Goal: Complete application form: Complete application form

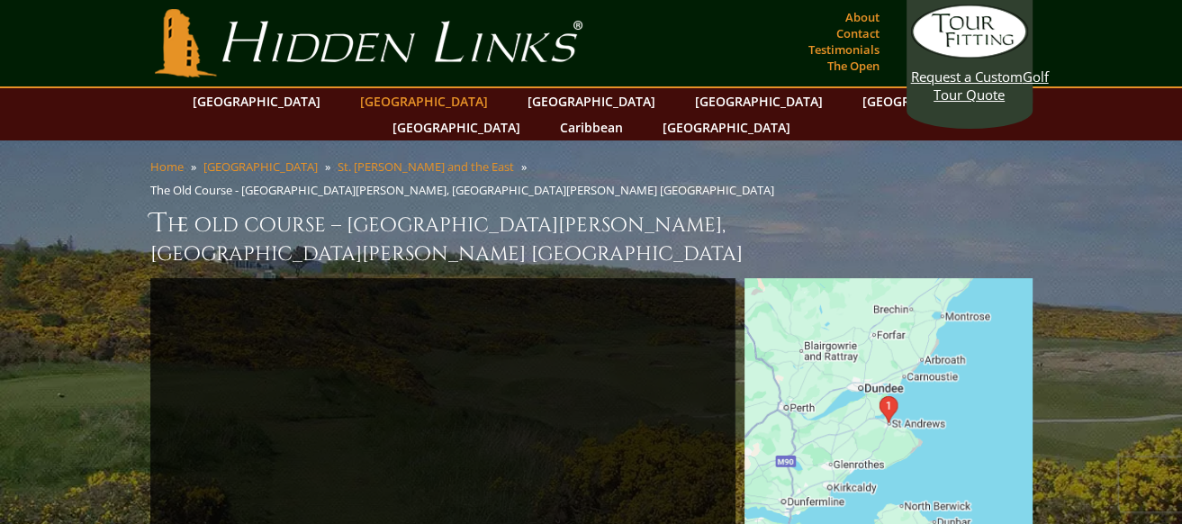
click at [390, 99] on link "[GEOGRAPHIC_DATA]" at bounding box center [424, 101] width 146 height 26
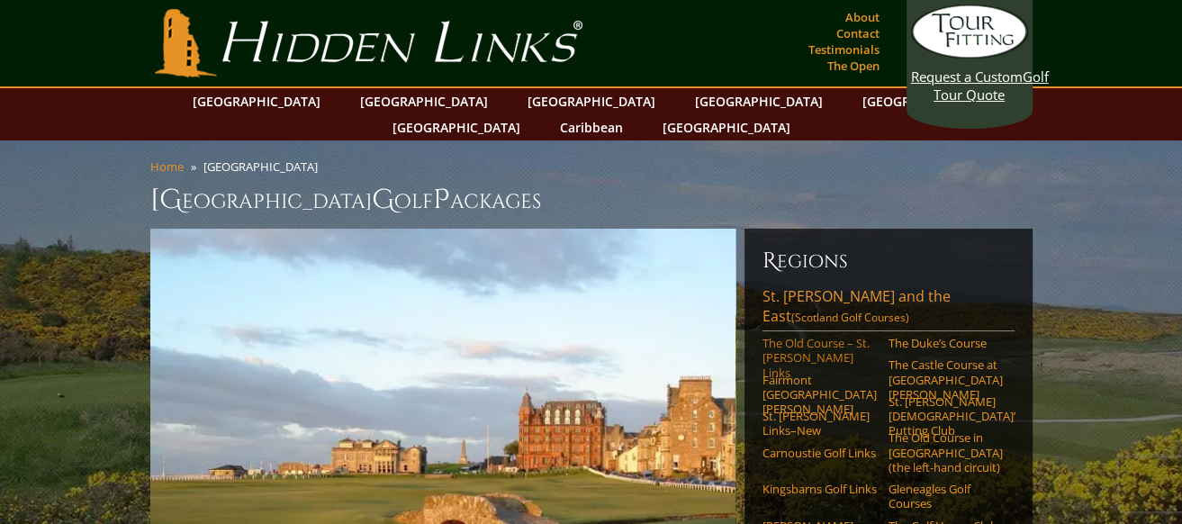
click at [807, 336] on link "The Old Course – St. [PERSON_NAME] Links" at bounding box center [820, 358] width 114 height 44
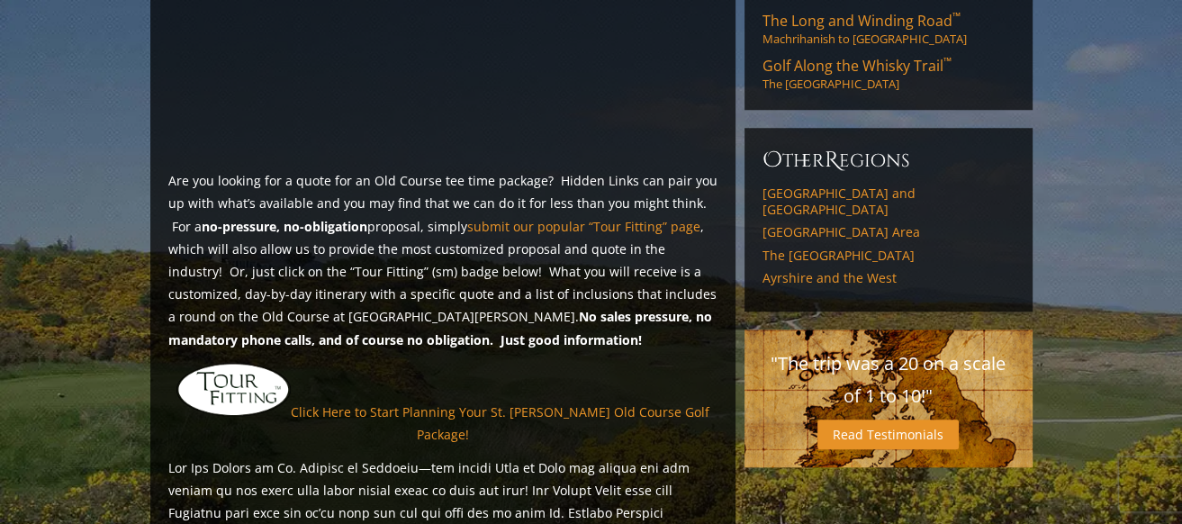
scroll to position [1351, 0]
click at [375, 402] on link "Click Here to Start Planning Your St. Andrews Old Course Golf Package!" at bounding box center [500, 422] width 419 height 40
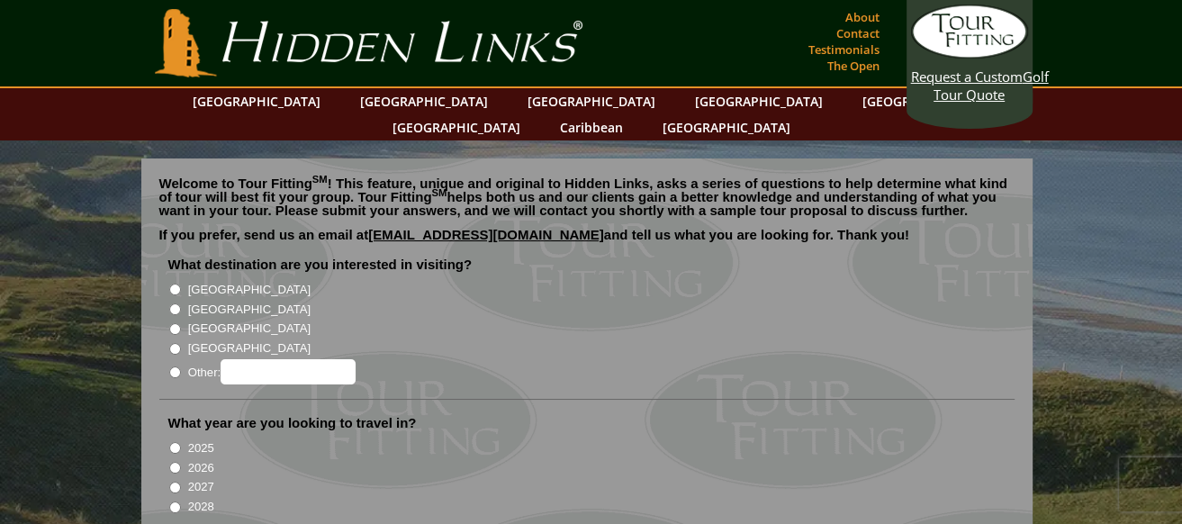
click at [173, 303] on input "[GEOGRAPHIC_DATA]" at bounding box center [175, 309] width 12 height 12
radio input "true"
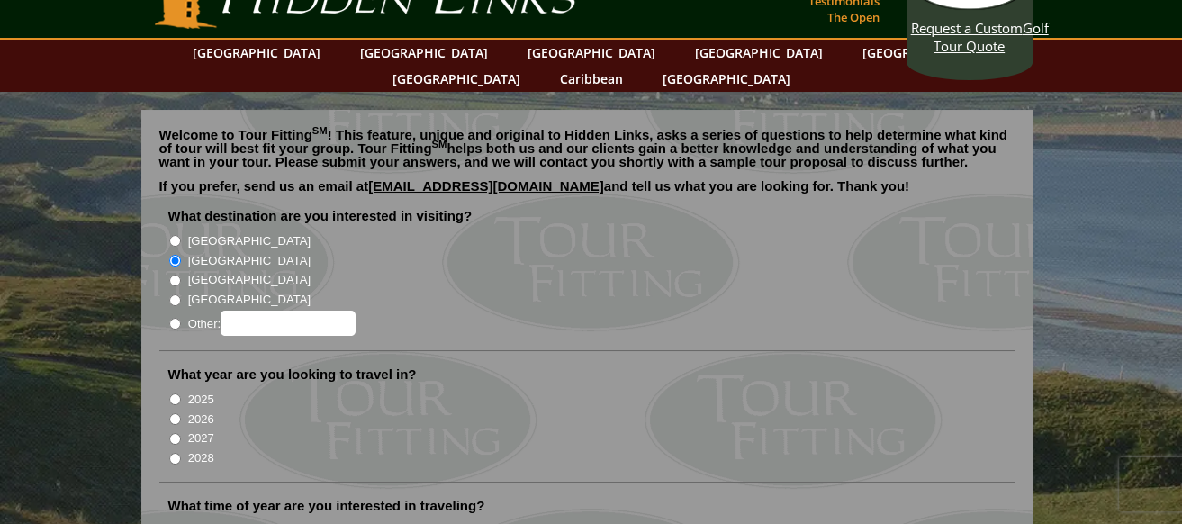
scroll to position [90, 0]
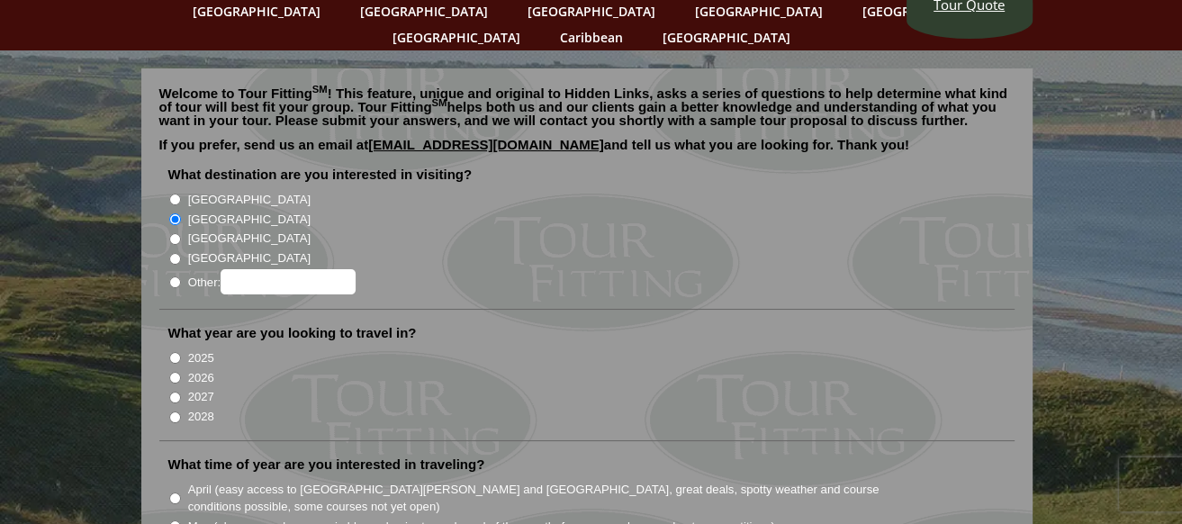
click at [175, 372] on input "2026" at bounding box center [175, 378] width 12 height 12
radio input "true"
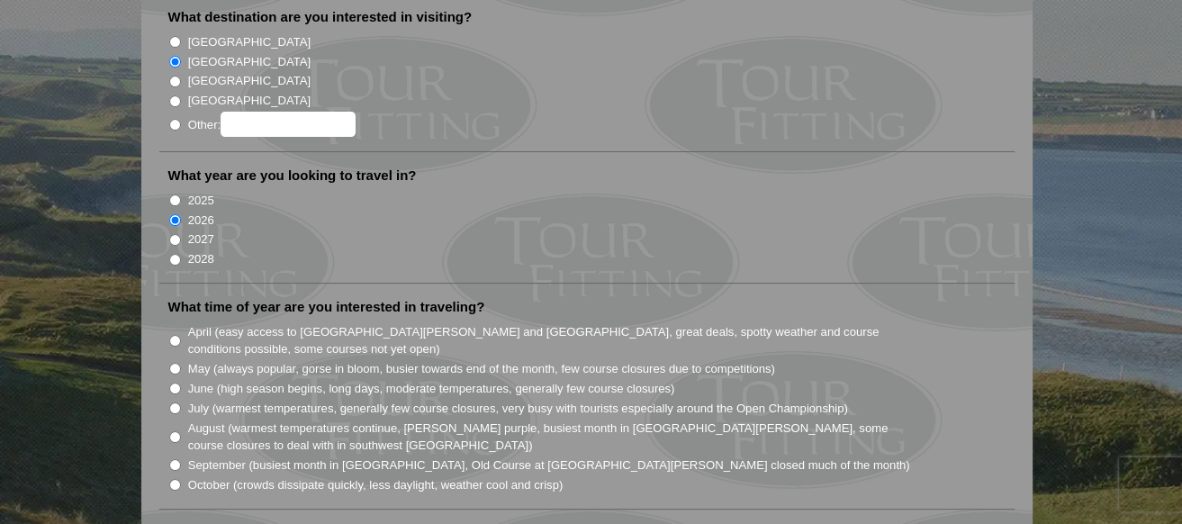
scroll to position [270, 0]
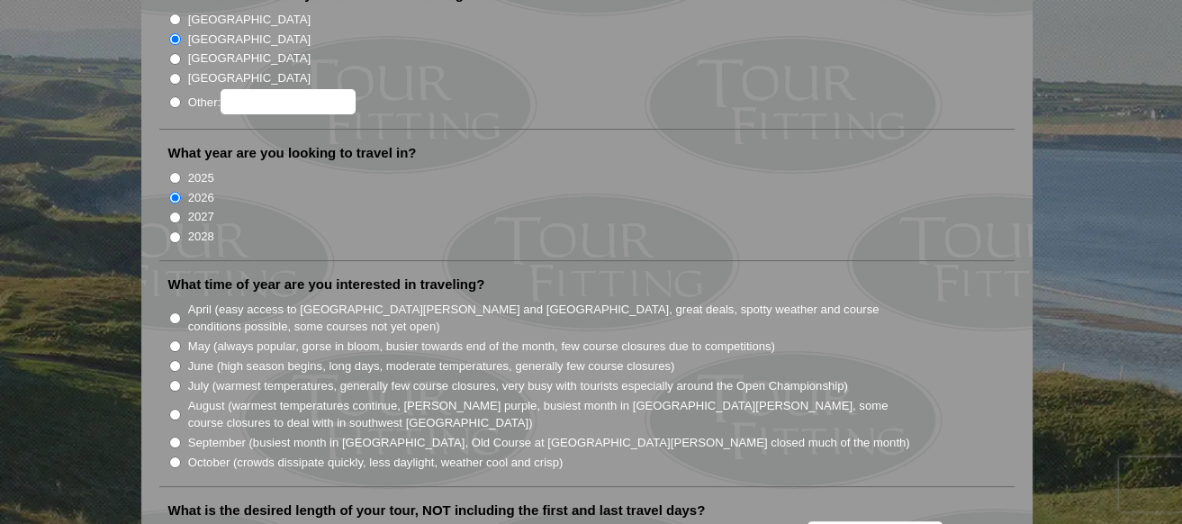
click at [176, 380] on input "July (warmest temperatures, generally few course closures, very busy with touri…" at bounding box center [175, 386] width 12 height 12
radio input "true"
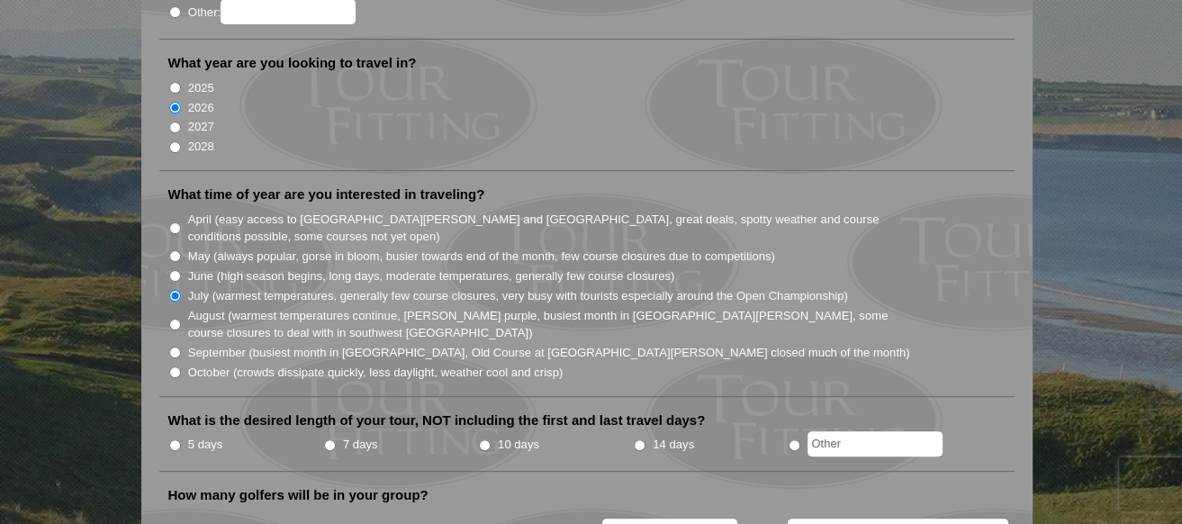
scroll to position [450, 0]
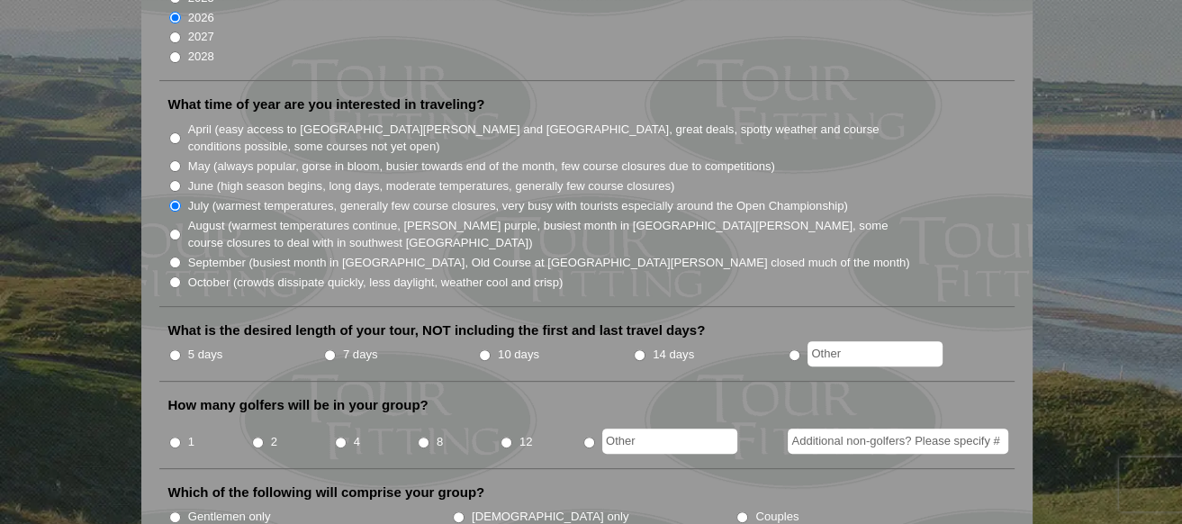
click at [173, 349] on input "5 days" at bounding box center [175, 355] width 12 height 12
radio input "true"
click at [420, 437] on input "8" at bounding box center [424, 443] width 12 height 12
radio input "true"
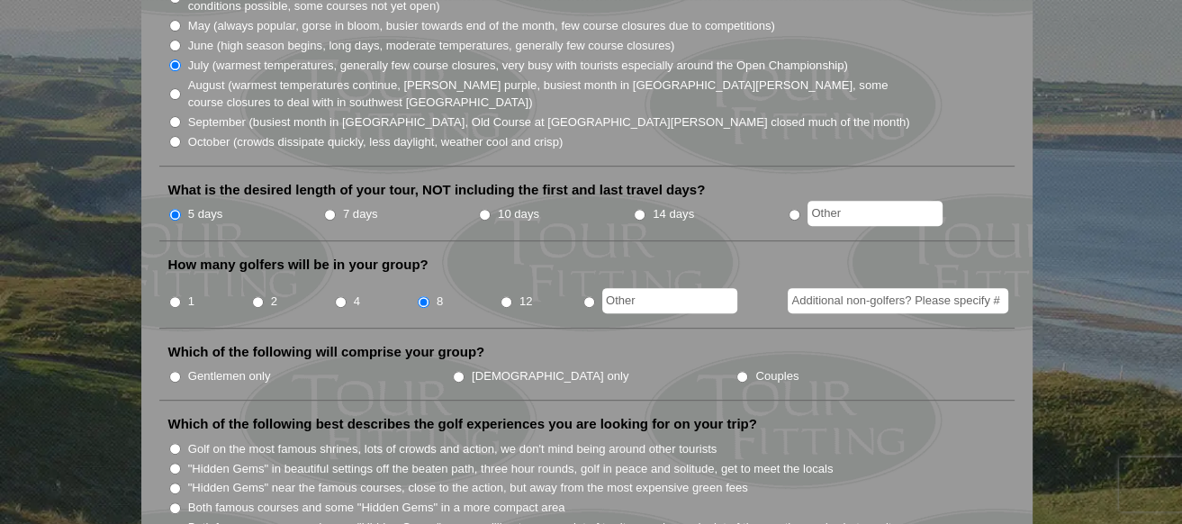
scroll to position [630, 0]
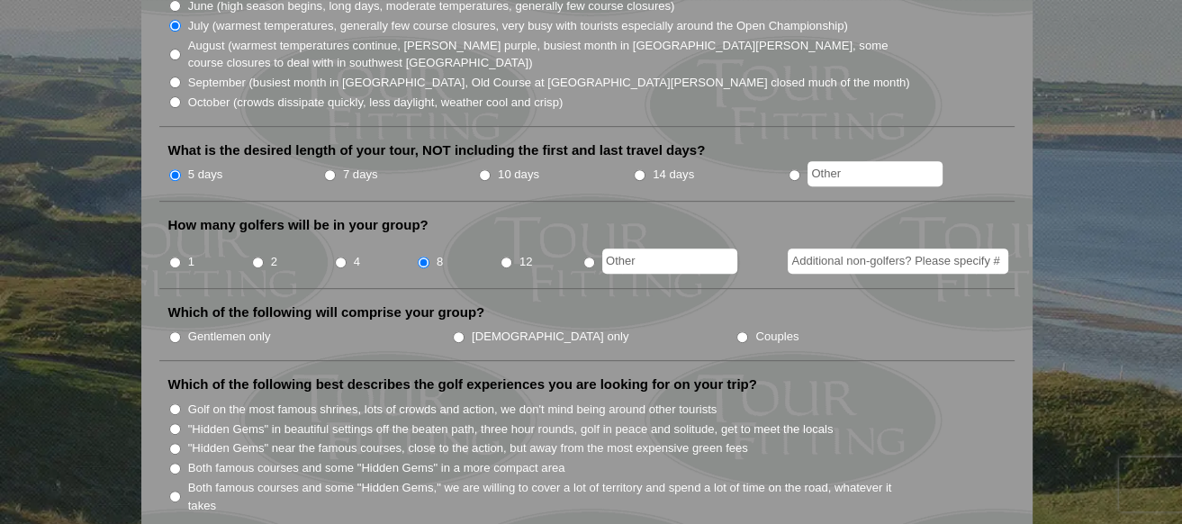
click at [737, 331] on input "Couples" at bounding box center [743, 337] width 12 height 12
radio input "true"
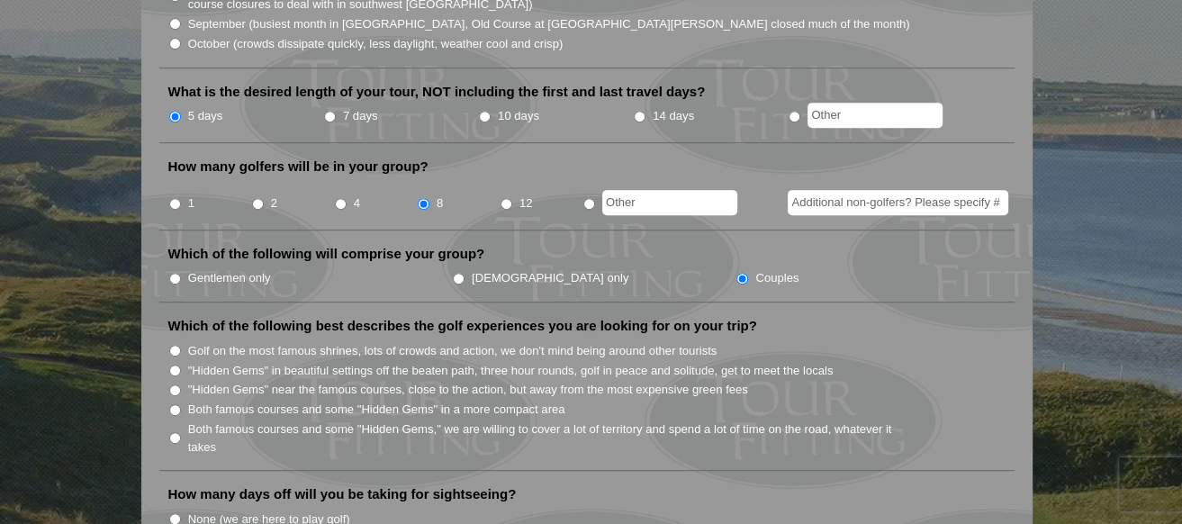
scroll to position [720, 0]
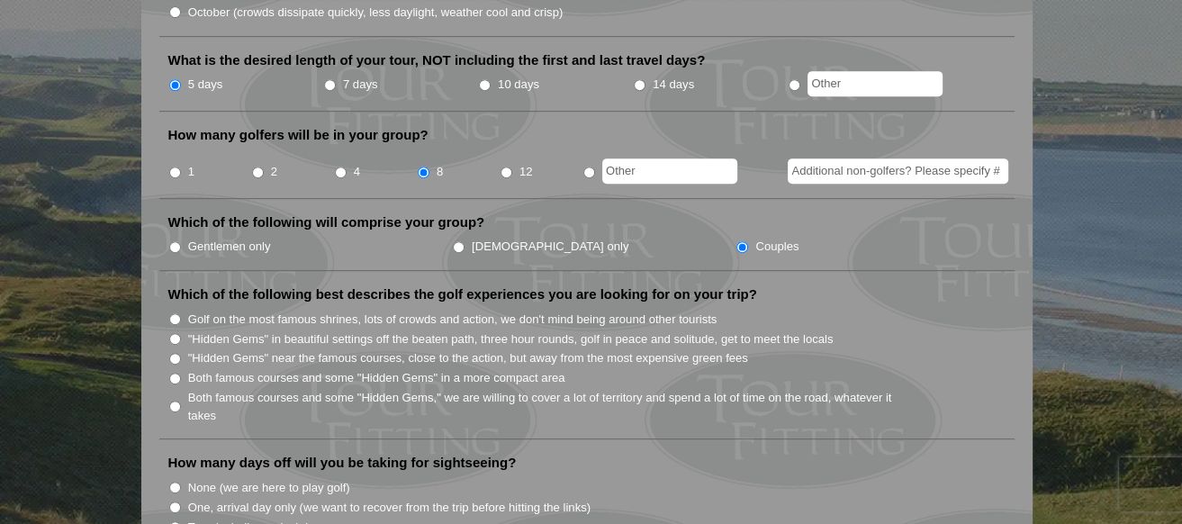
click at [173, 313] on input "Golf on the most famous shrines, lots of crowds and action, we don't mind being…" at bounding box center [175, 319] width 12 height 12
radio input "true"
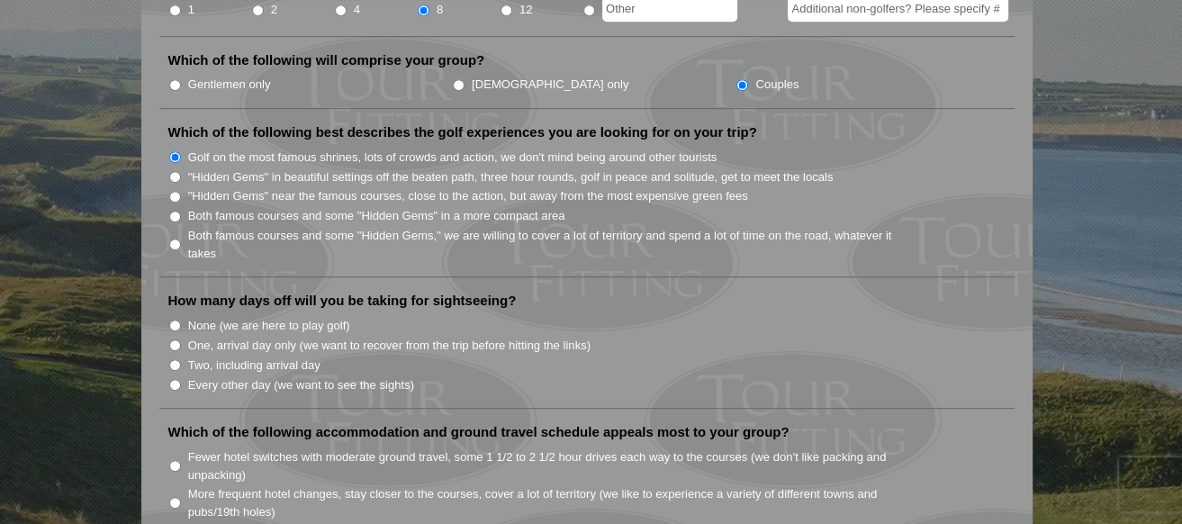
scroll to position [900, 0]
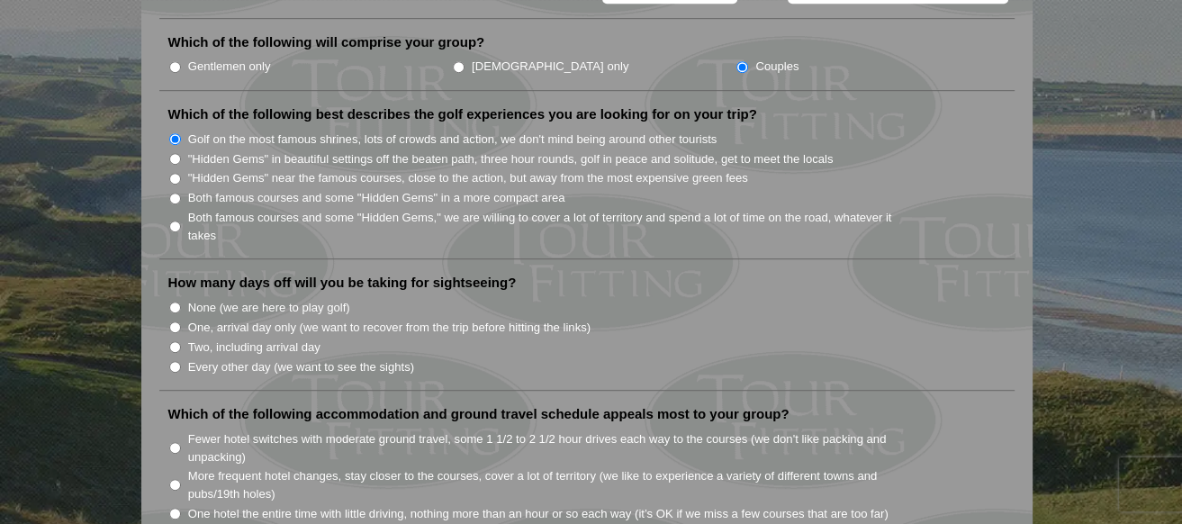
click at [175, 321] on input "One, arrival day only (we want to recover from the trip before hitting the link…" at bounding box center [175, 327] width 12 height 12
radio input "true"
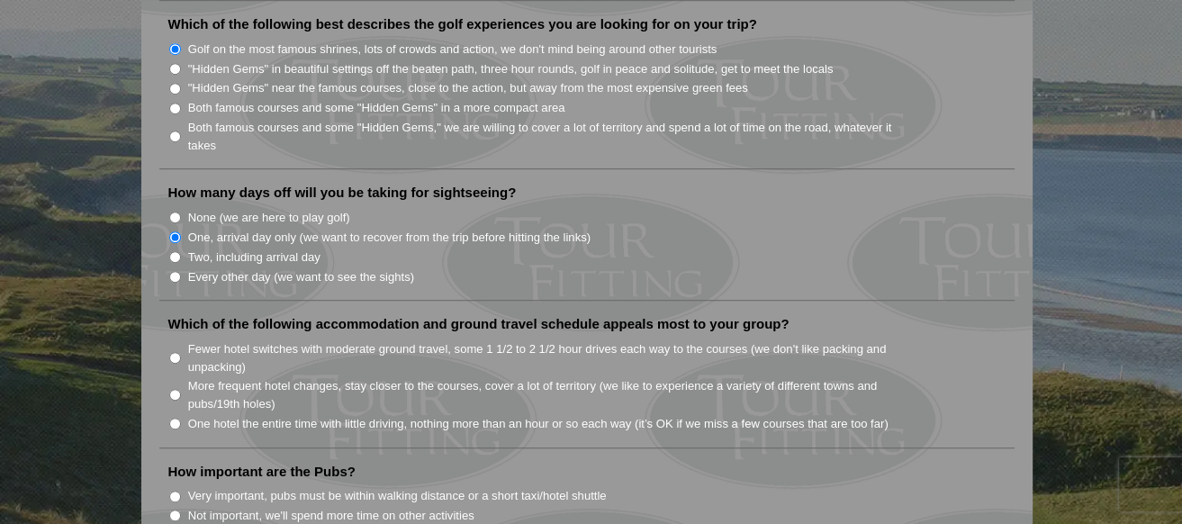
click at [173, 418] on input "One hotel the entire time with little driving, nothing more than an hour or so …" at bounding box center [175, 424] width 12 height 12
radio input "true"
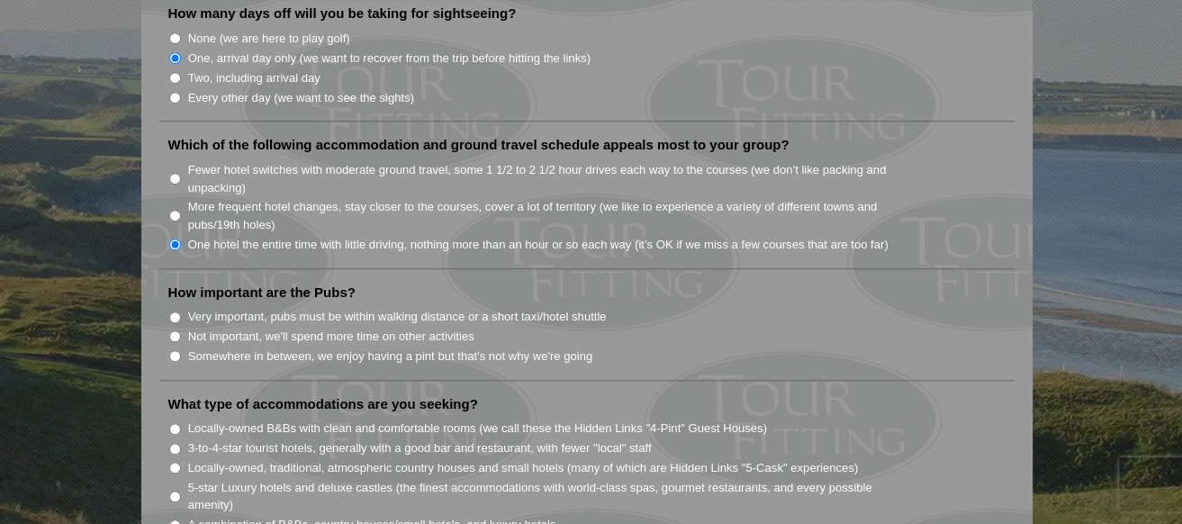
scroll to position [1171, 0]
click at [174, 349] on input "Somewhere in between, we enjoy having a pint but that's not why we're going" at bounding box center [175, 355] width 12 height 12
radio input "true"
click at [171, 490] on input "5-star Luxury hotels and deluxe castles (the finest accommodations with world-c…" at bounding box center [175, 496] width 12 height 12
radio input "true"
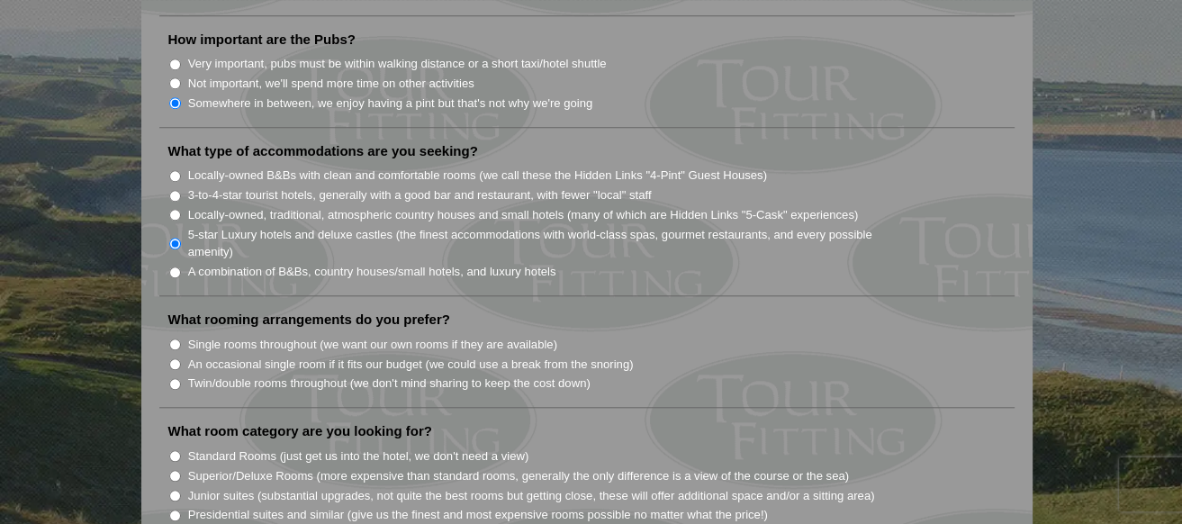
scroll to position [1441, 0]
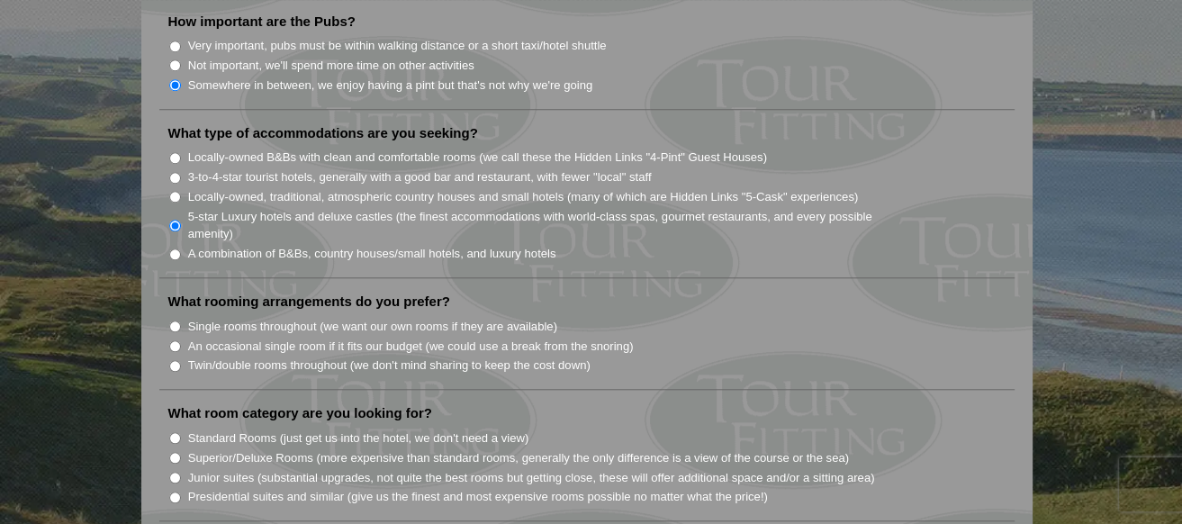
click at [174, 321] on input "Single rooms throughout (we want our own rooms if they are available)" at bounding box center [175, 327] width 12 height 12
radio input "true"
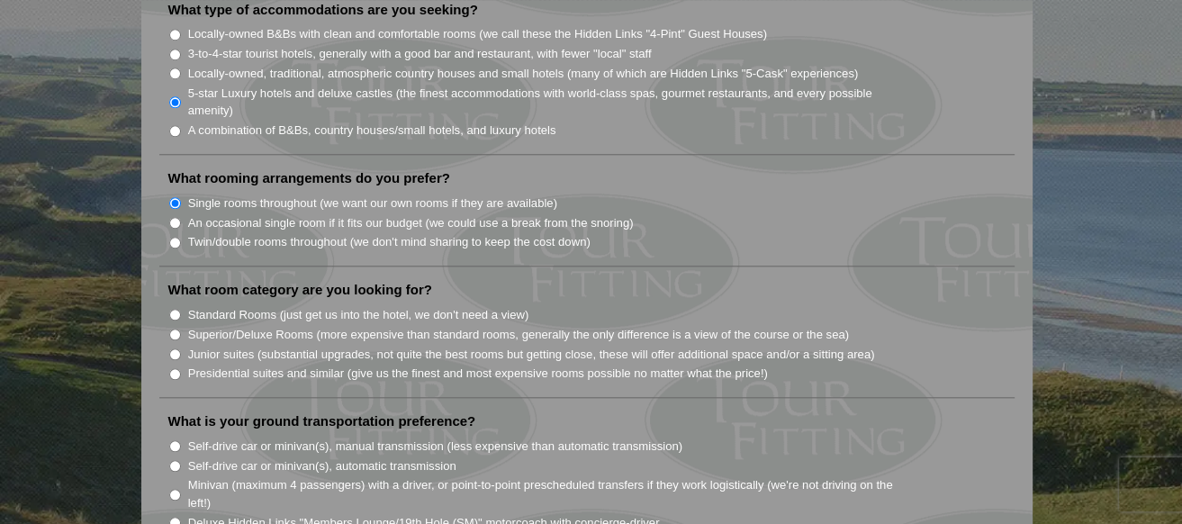
scroll to position [1621, 0]
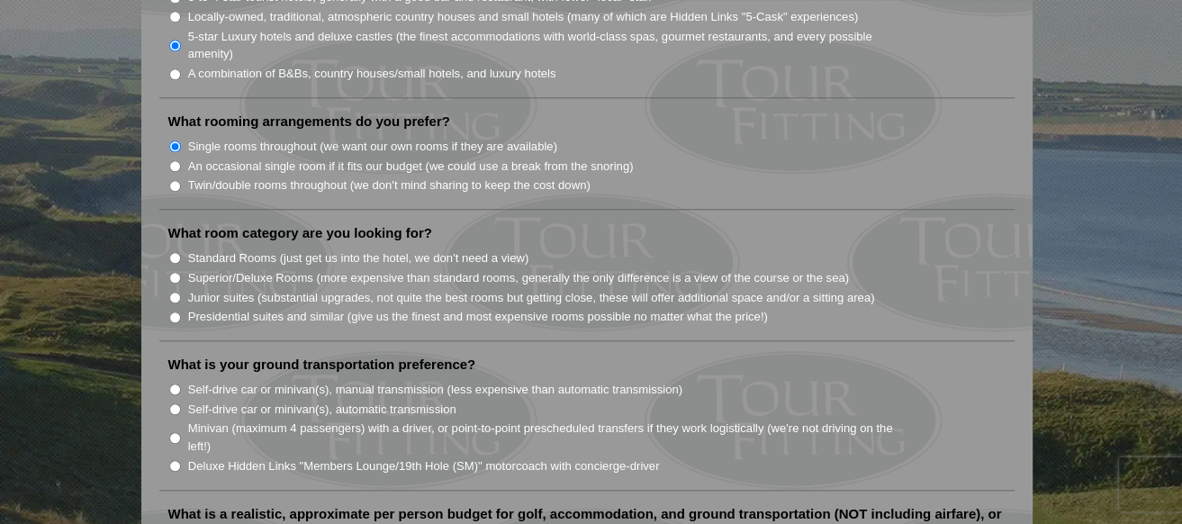
click at [171, 272] on input "Superior/Deluxe Rooms (more expensive than standard rooms, generally the only d…" at bounding box center [175, 278] width 12 height 12
radio input "true"
click at [175, 432] on input "Minivan (maximum 4 passengers) with a driver, or point-to-point prescheduled tr…" at bounding box center [175, 438] width 12 height 12
radio input "true"
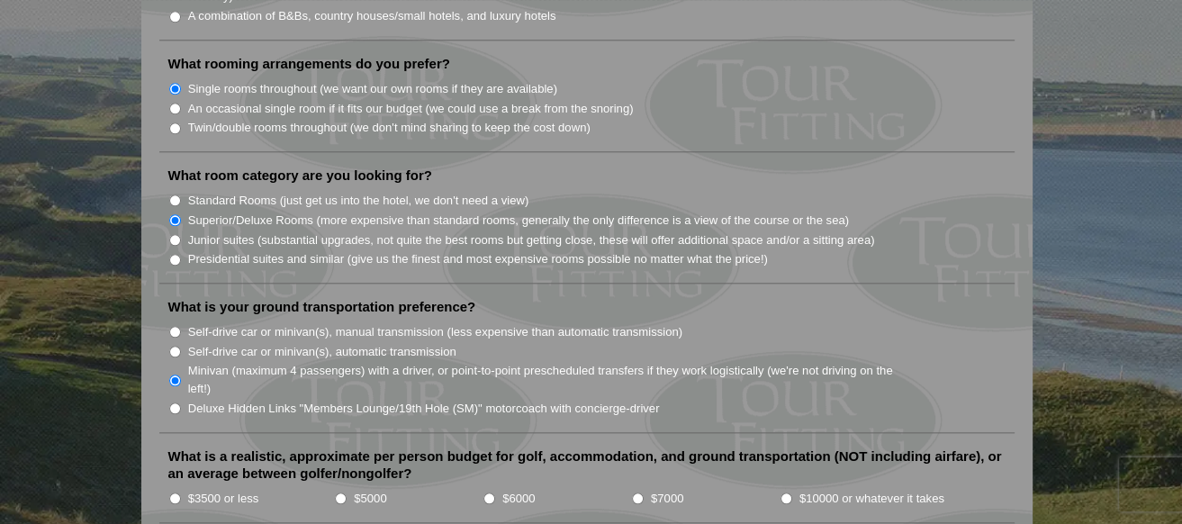
scroll to position [1711, 0]
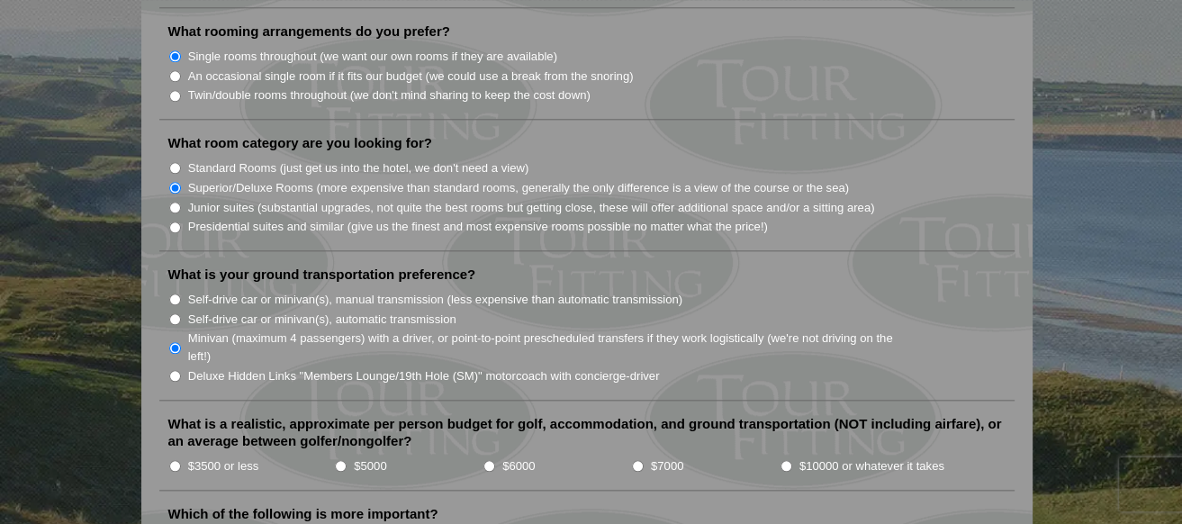
click at [172, 460] on input "$3500 or less" at bounding box center [175, 466] width 12 height 12
radio input "true"
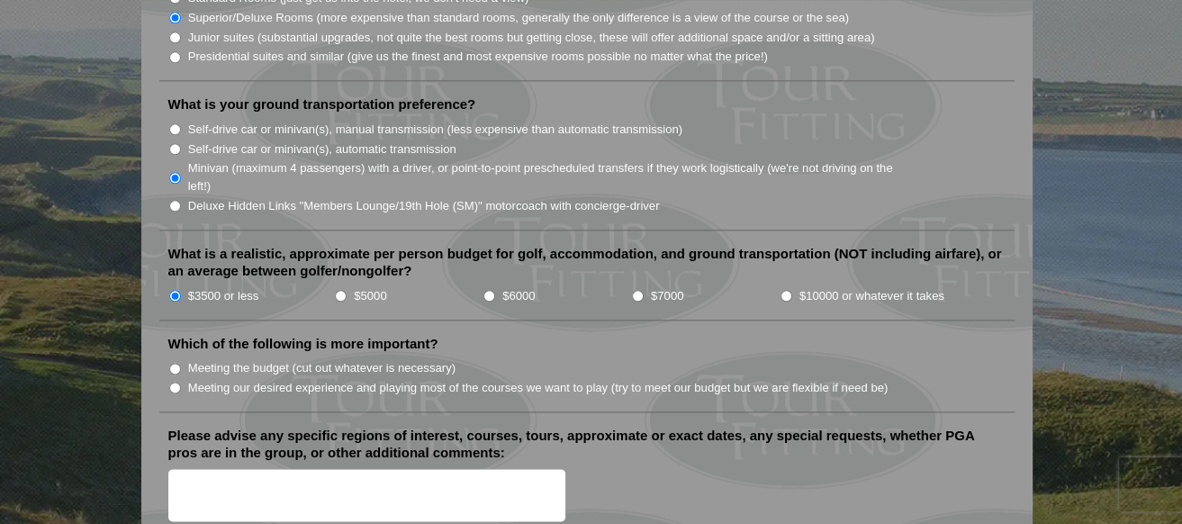
scroll to position [1891, 0]
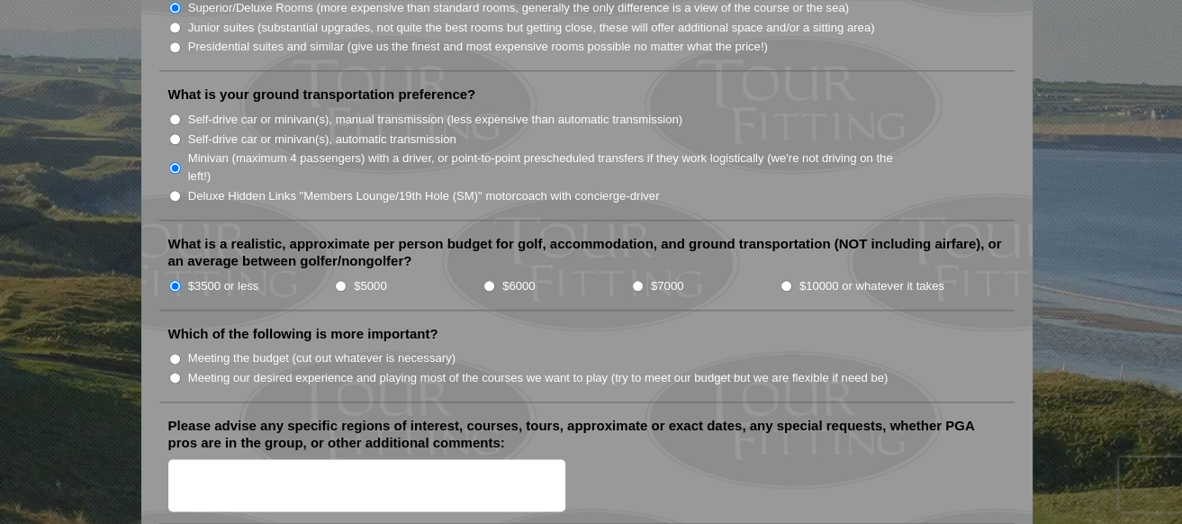
click at [170, 372] on input "Meeting our desired experience and playing most of the courses we want to play …" at bounding box center [175, 378] width 12 height 12
radio input "true"
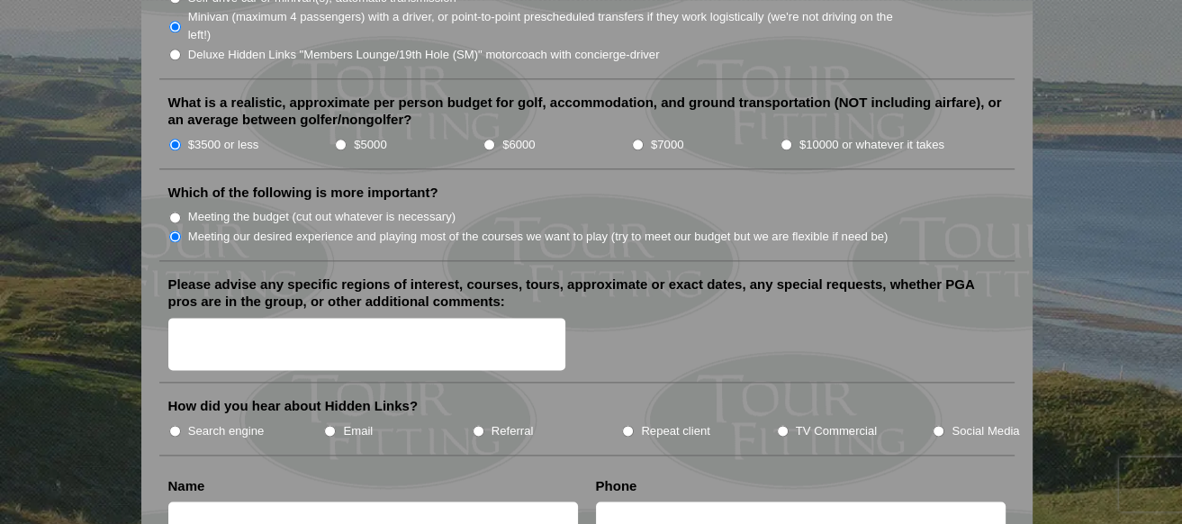
scroll to position [2071, 0]
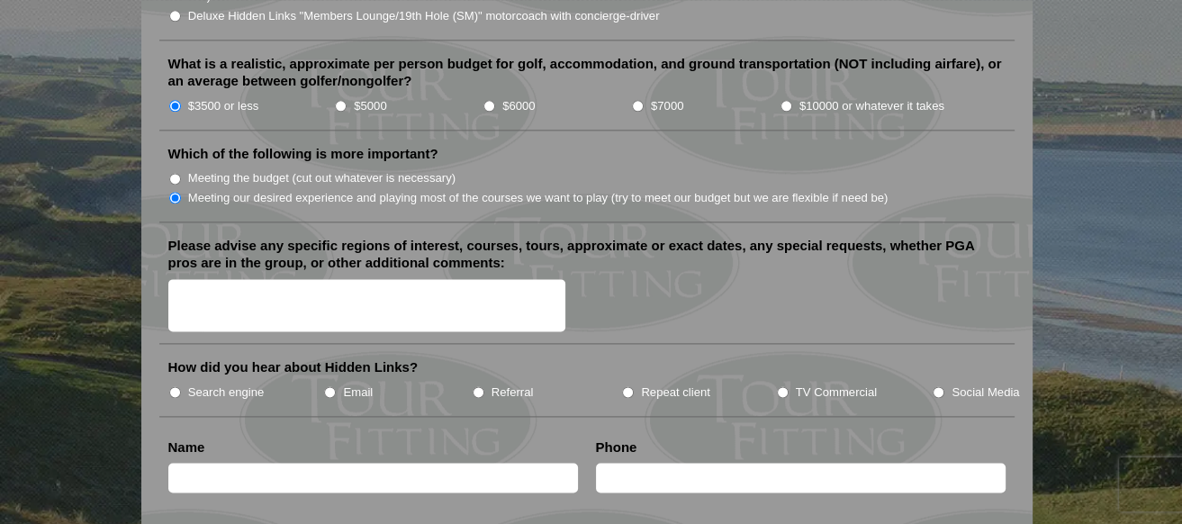
click at [176, 386] on input "Search engine" at bounding box center [175, 392] width 12 height 12
radio input "true"
click at [279, 279] on textarea "Please advise any specific regions of interest, courses, tours, approximate or …" at bounding box center [367, 305] width 398 height 53
click at [276, 279] on textarea "The Old Course St.Andrews" at bounding box center [367, 305] width 398 height 53
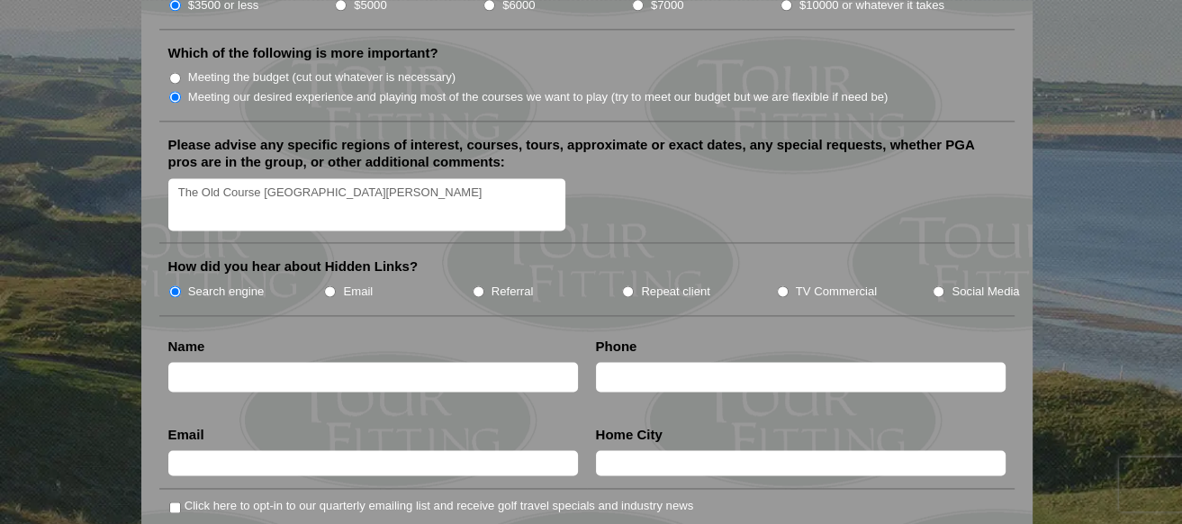
scroll to position [2161, 0]
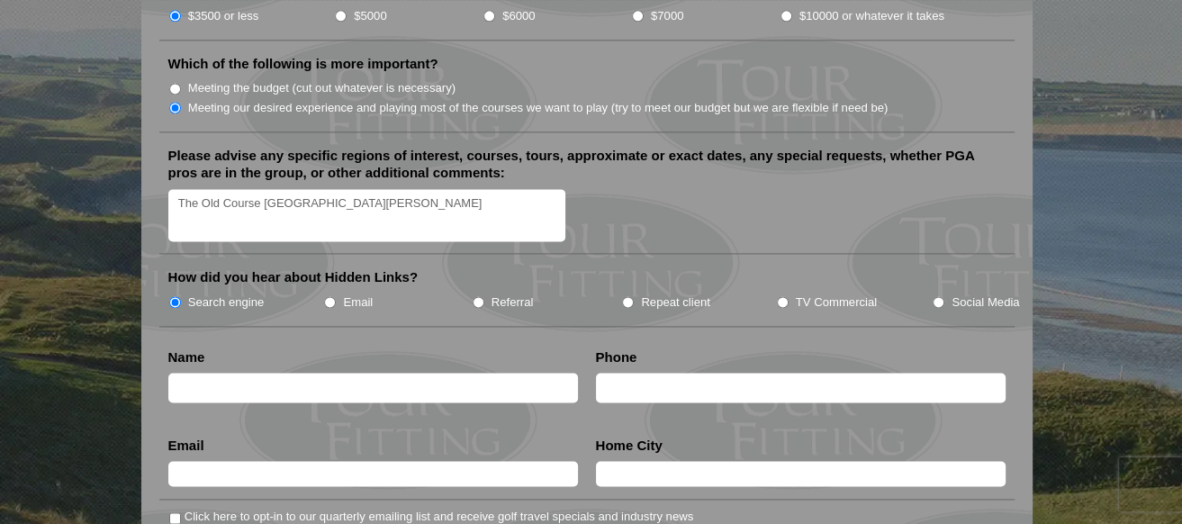
type textarea "The Old Course [GEOGRAPHIC_DATA][PERSON_NAME]"
click at [259, 373] on input "text" at bounding box center [373, 388] width 410 height 30
type input "[PERSON_NAME]"
click at [622, 373] on input "text" at bounding box center [801, 388] width 410 height 30
type input "17147432203"
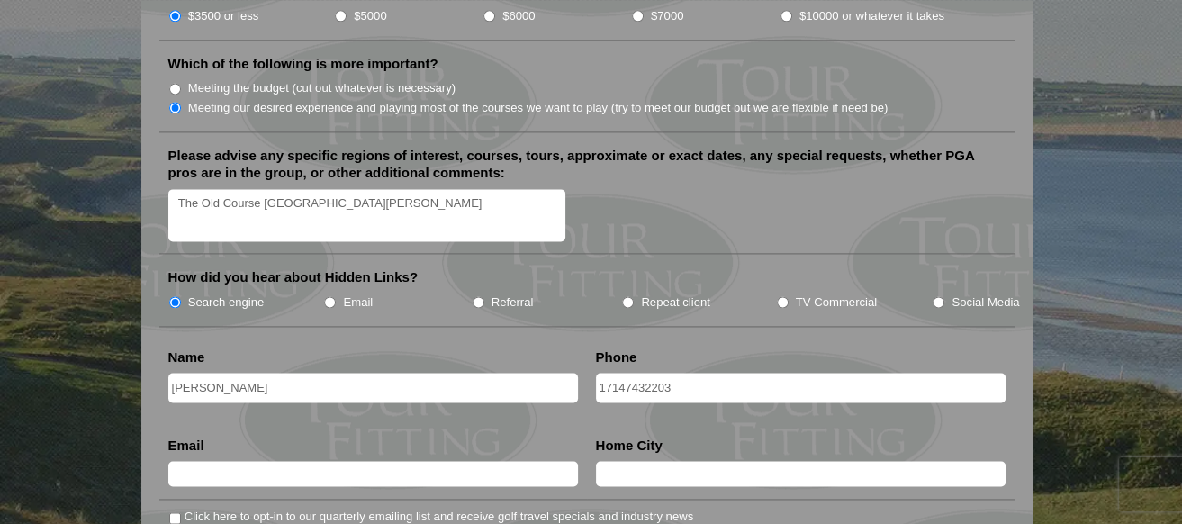
click at [438, 461] on input "text" at bounding box center [373, 473] width 410 height 25
type input "[EMAIL_ADDRESS][DOMAIN_NAME]"
click at [645, 461] on input "text" at bounding box center [801, 473] width 410 height 25
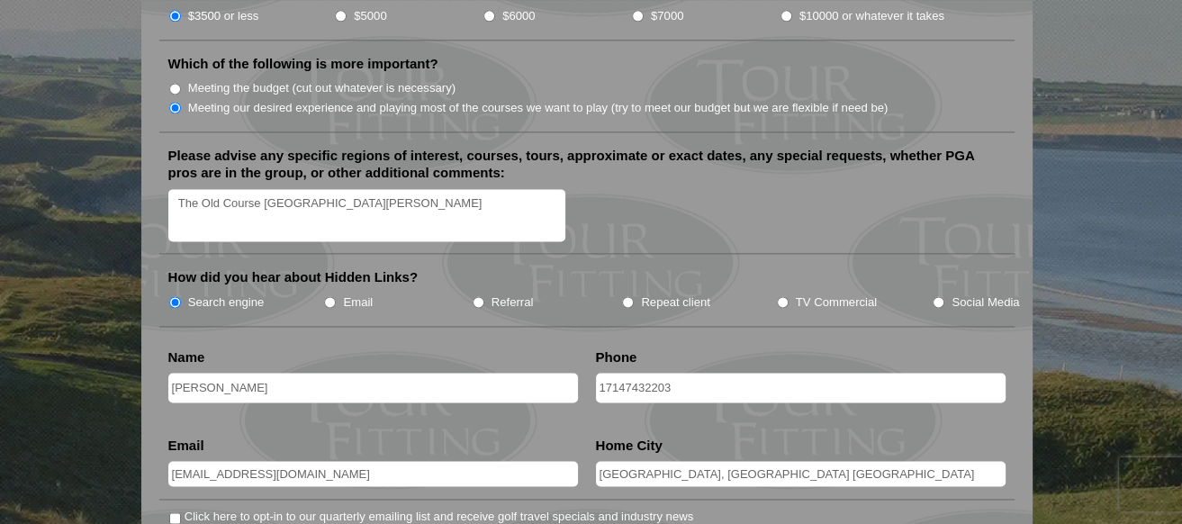
scroll to position [2341, 0]
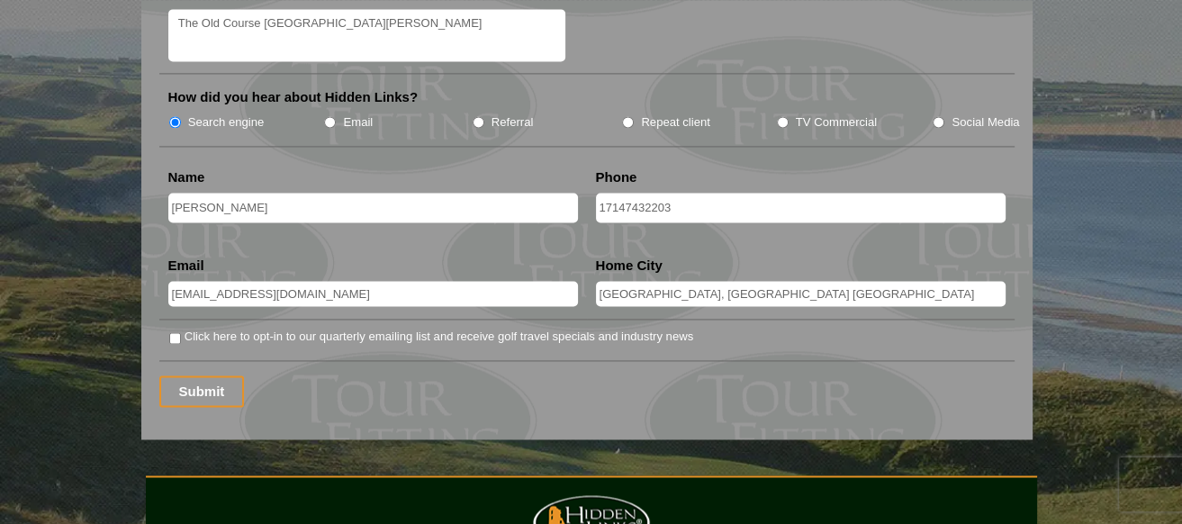
type input "[GEOGRAPHIC_DATA], [GEOGRAPHIC_DATA] [GEOGRAPHIC_DATA]"
click at [170, 332] on input "Click here to opt-in to our quarterly emailing list and receive golf travel spe…" at bounding box center [175, 338] width 12 height 12
checkbox input "true"
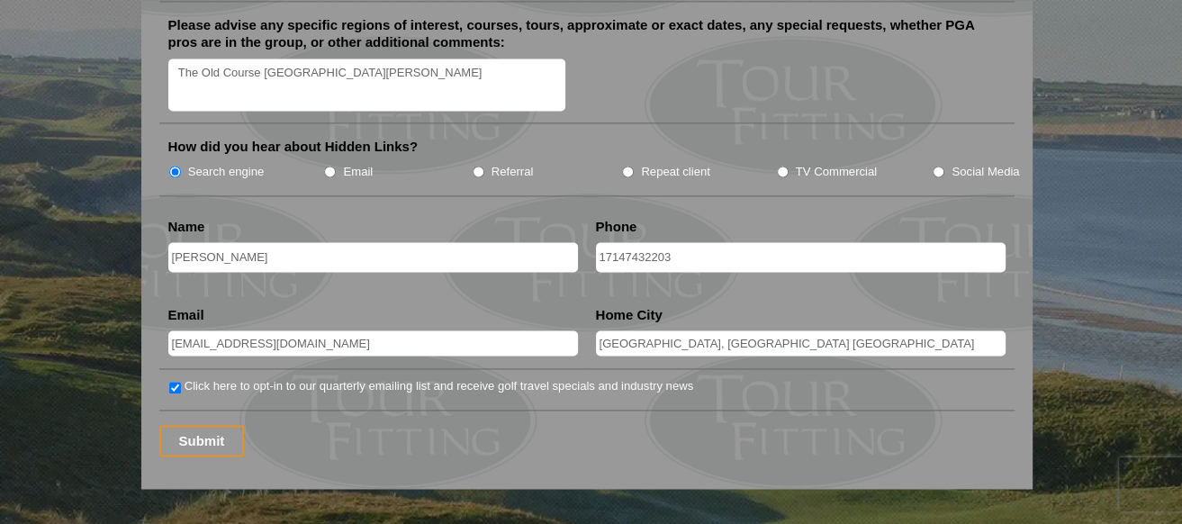
scroll to position [2521, 0]
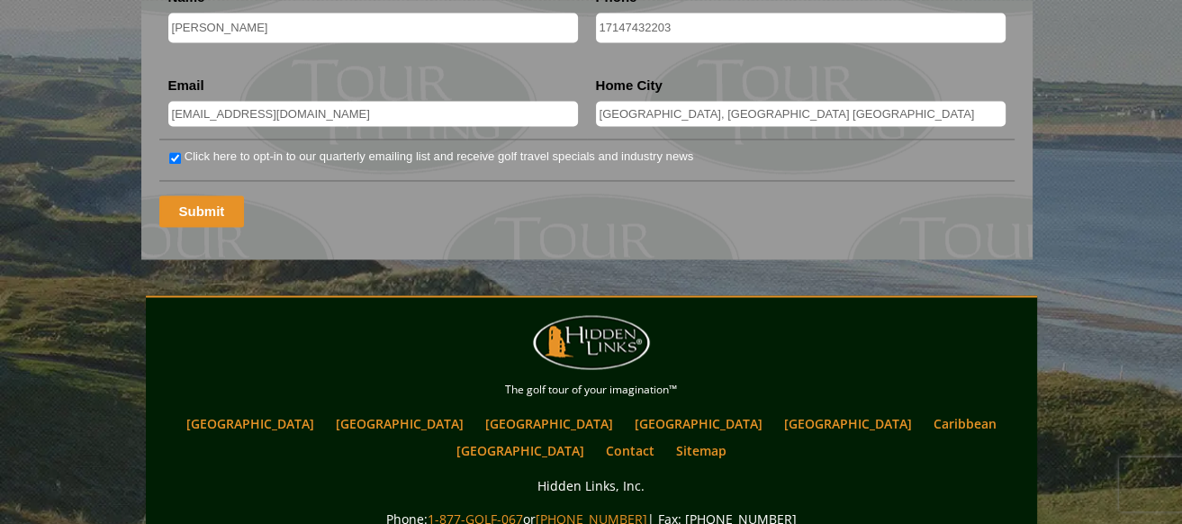
click at [192, 195] on input "Submit" at bounding box center [202, 211] width 86 height 32
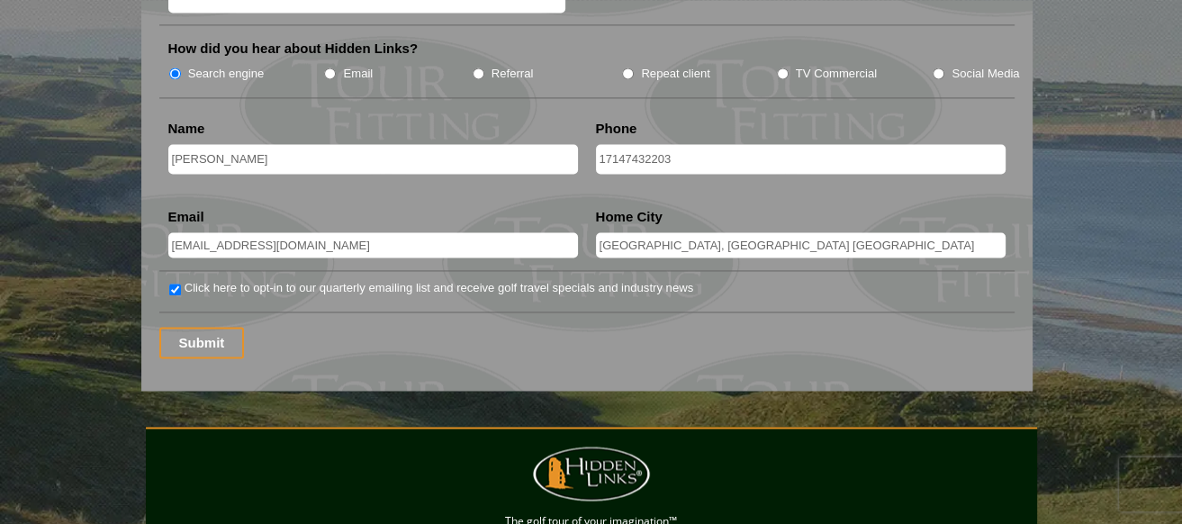
scroll to position [2431, 0]
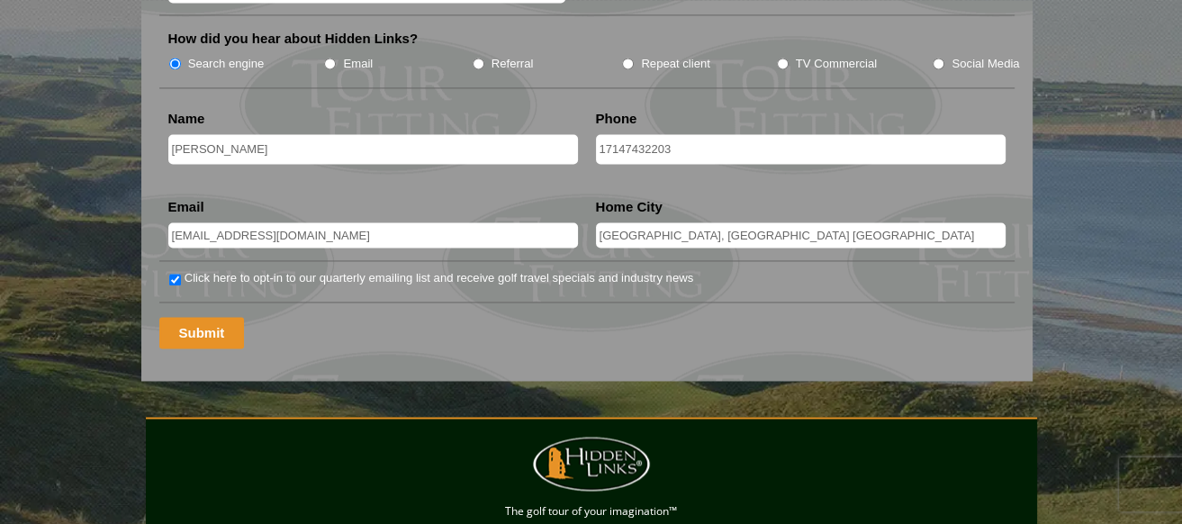
click at [198, 317] on input "Submit" at bounding box center [202, 333] width 86 height 32
